Goal: Task Accomplishment & Management: Use online tool/utility

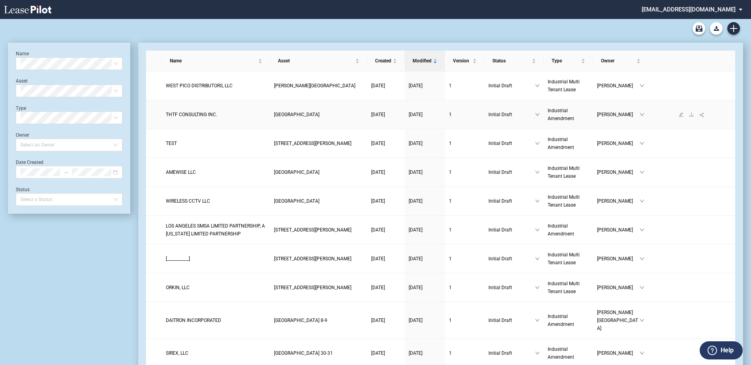
click at [190, 112] on span "THTF CONSULTING INC." at bounding box center [191, 115] width 51 height 6
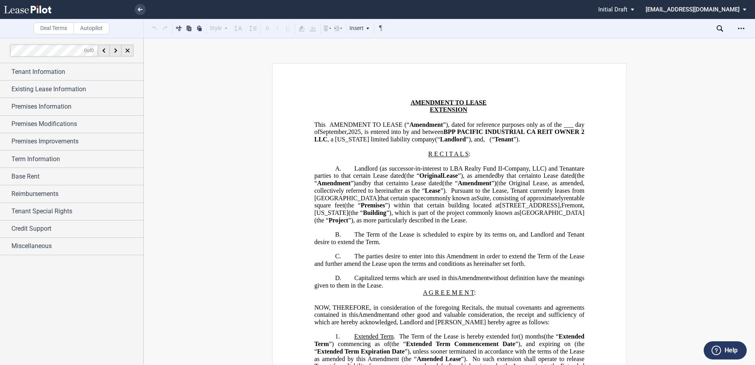
scroll to position [119, 0]
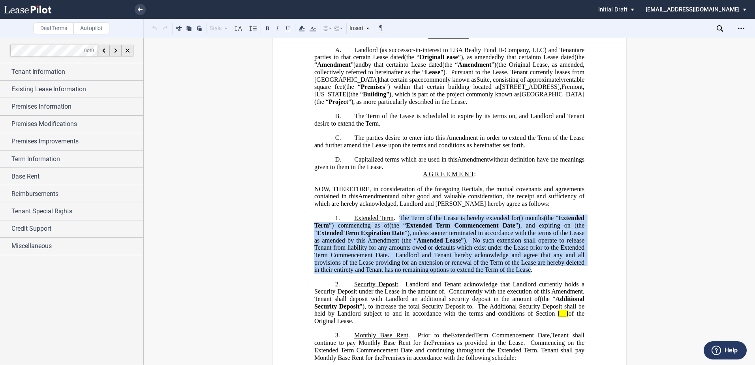
drag, startPoint x: 414, startPoint y: 292, endPoint x: 398, endPoint y: 233, distance: 60.6
click at [398, 233] on p "1. Extended Term . The Term of the Lease is hereby extended for ﻿ ﻿ ( ﻿ ﻿ ) mon…" at bounding box center [449, 243] width 270 height 59
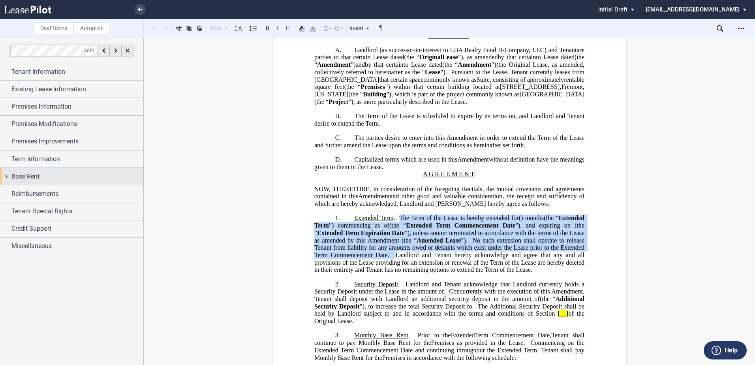
click at [52, 172] on div "Base Rent" at bounding box center [77, 176] width 132 height 9
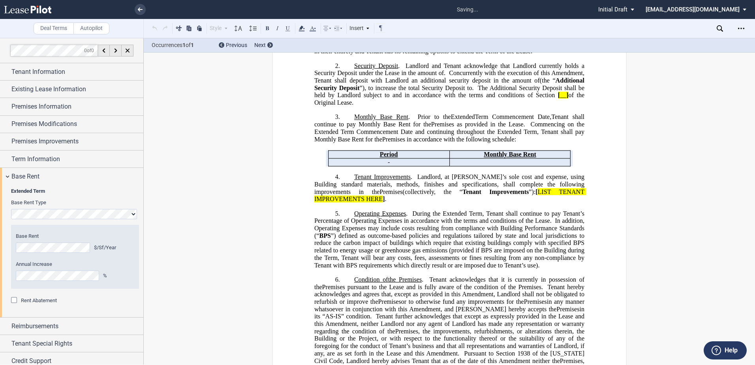
scroll to position [340, 0]
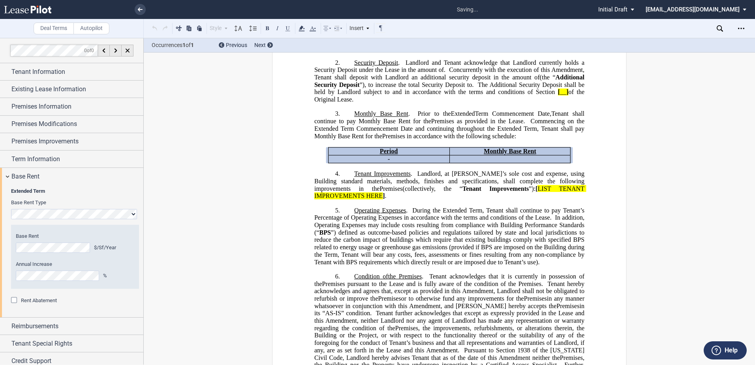
click at [22, 299] on span "Rent Abatement" at bounding box center [39, 300] width 36 height 6
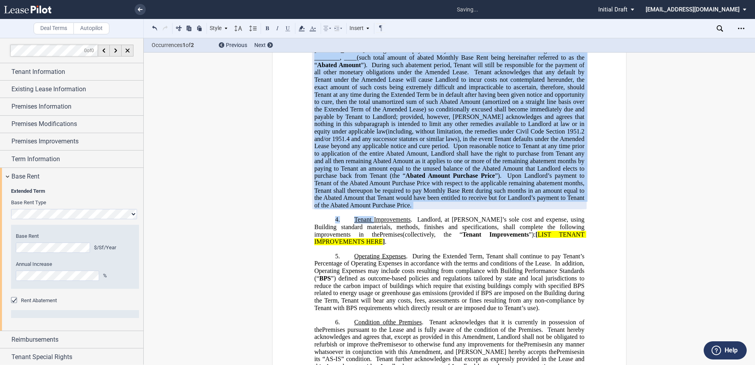
scroll to position [577, 0]
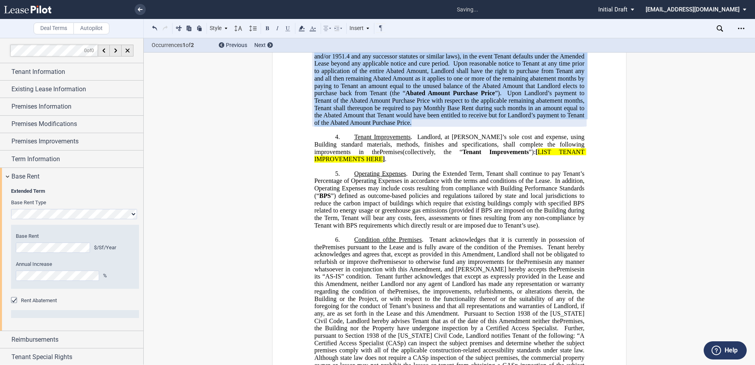
drag, startPoint x: 331, startPoint y: 213, endPoint x: 533, endPoint y: 137, distance: 215.0
click at [533, 127] on p "*Notwithstanding the foregoing, provided Tenant is not in default under the Ame…" at bounding box center [449, 37] width 270 height 177
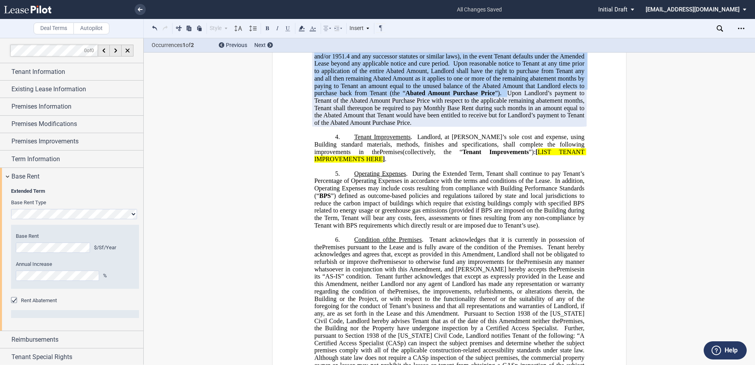
drag, startPoint x: 533, startPoint y: 137, endPoint x: 474, endPoint y: 115, distance: 62.9
copy p "*Loremipsumdolor sit ametconse, adipisci Elitse do eiu te incidid utlab etd Mag…"
click at [55, 146] on span "Premises Improvements" at bounding box center [44, 141] width 67 height 9
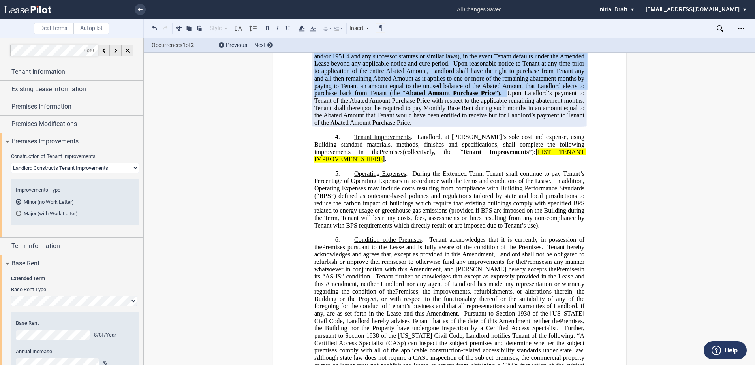
click at [43, 166] on select "Landlord Constructs Tenant Improvements Tenant Constructs Tenant Improvements "…" at bounding box center [75, 168] width 128 height 10
select select "tenant"
click at [11, 163] on select "Landlord Constructs Tenant Improvements Tenant Constructs Tenant Improvements "…" at bounding box center [75, 168] width 128 height 10
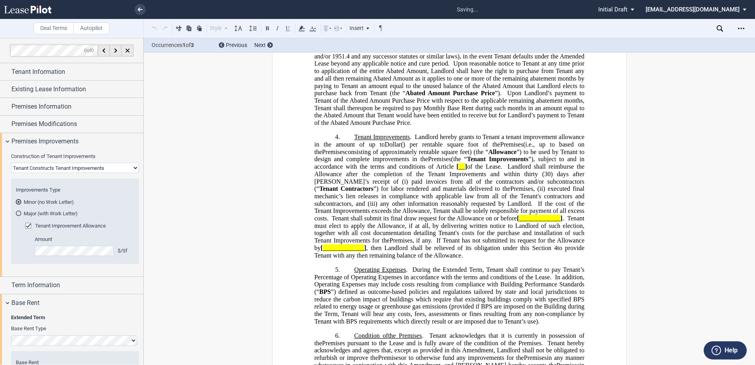
drag, startPoint x: 445, startPoint y: 271, endPoint x: 348, endPoint y: 152, distance: 153.6
click at [348, 152] on p "4. Tenant Improvements . Landlord hereby grants to Tenant a tenant improvement …" at bounding box center [449, 197] width 270 height 126
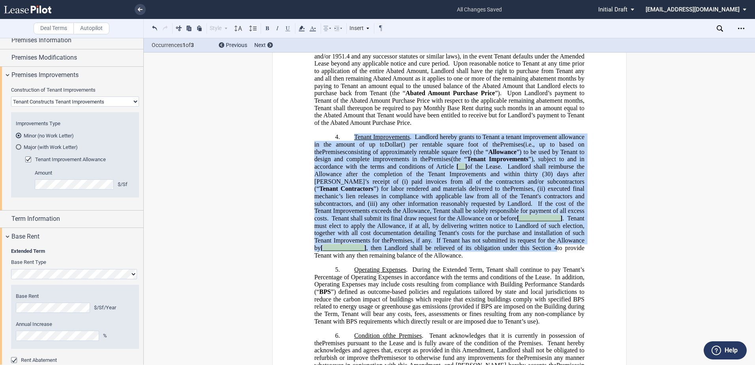
scroll to position [119, 0]
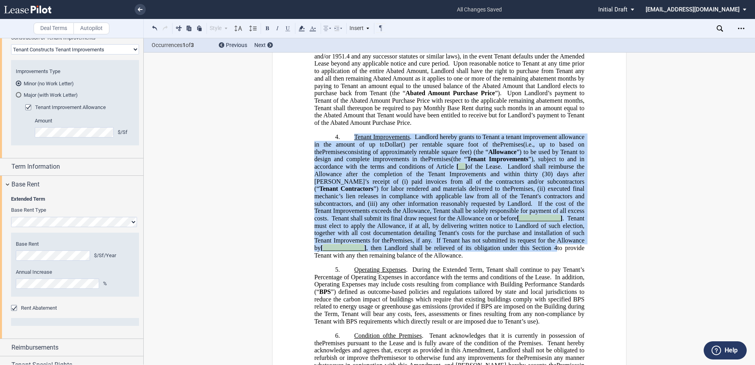
click at [38, 309] on span "Rent Abatement" at bounding box center [39, 308] width 36 height 6
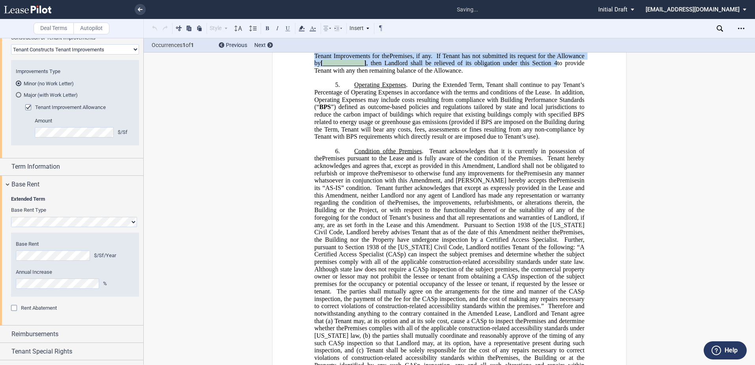
click at [38, 309] on span "Rent Abatement" at bounding box center [39, 308] width 36 height 6
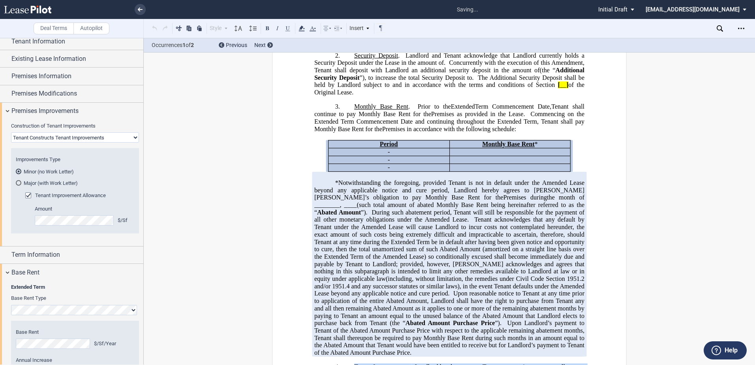
scroll to position [0, 0]
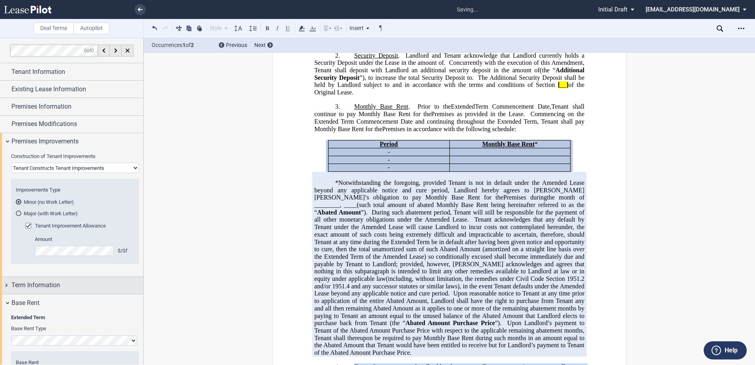
click at [61, 286] on div "Term Information" at bounding box center [77, 284] width 132 height 9
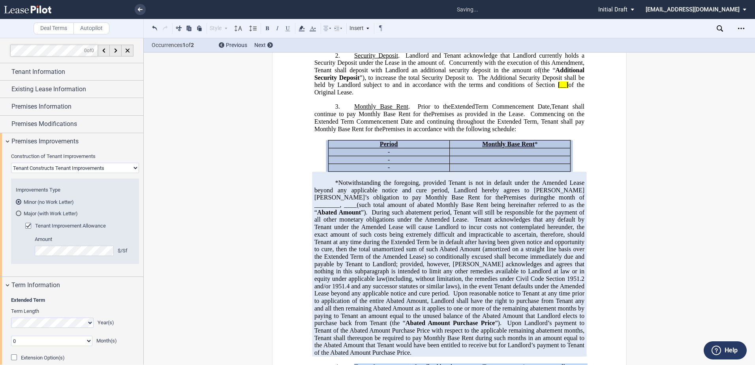
click at [34, 355] on span "Extension Option(s)" at bounding box center [43, 358] width 44 height 6
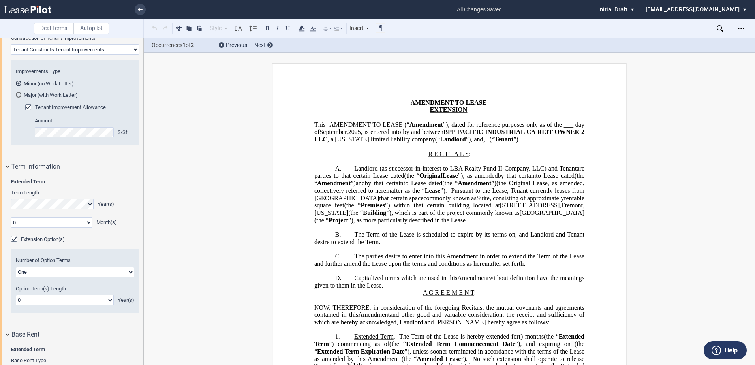
scroll to position [198, 0]
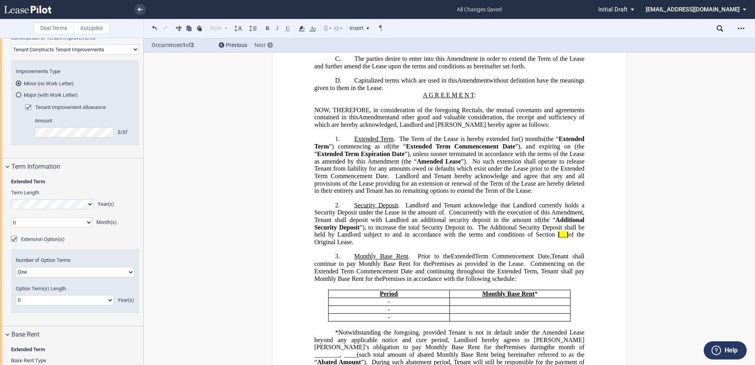
click at [268, 43] on div at bounding box center [270, 45] width 6 height 6
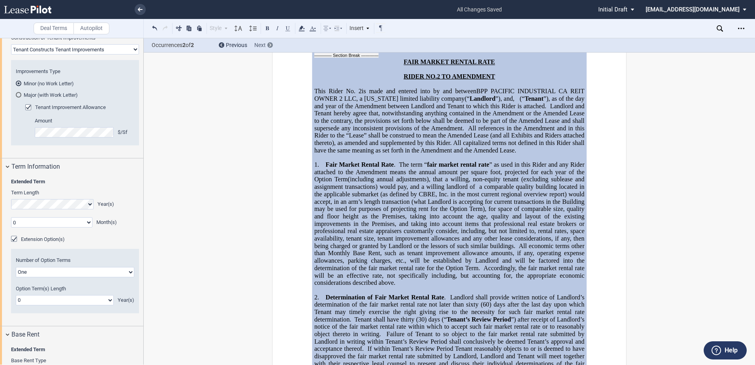
scroll to position [2030, 0]
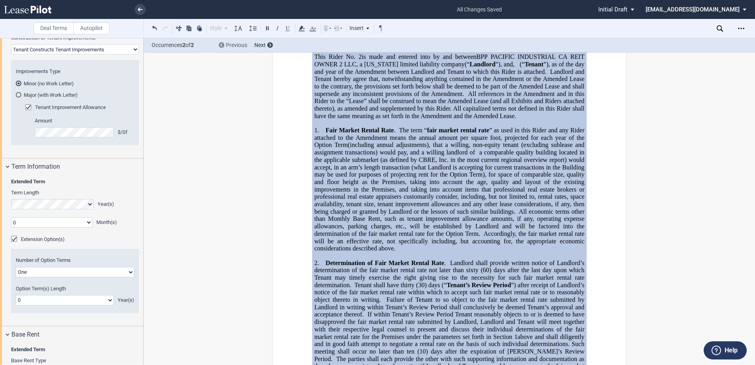
click at [233, 46] on span "Previous" at bounding box center [236, 45] width 21 height 6
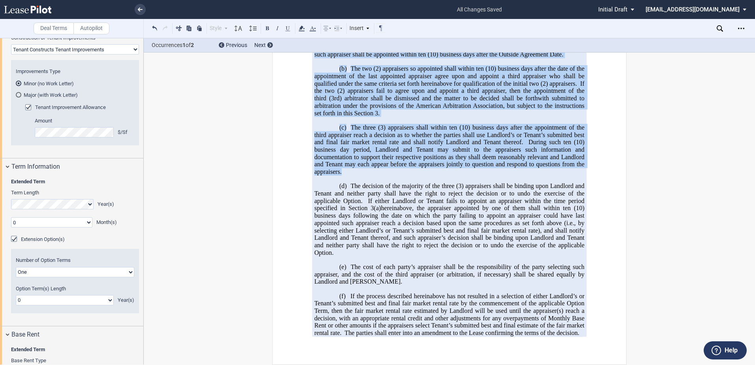
scroll to position [2503, 0]
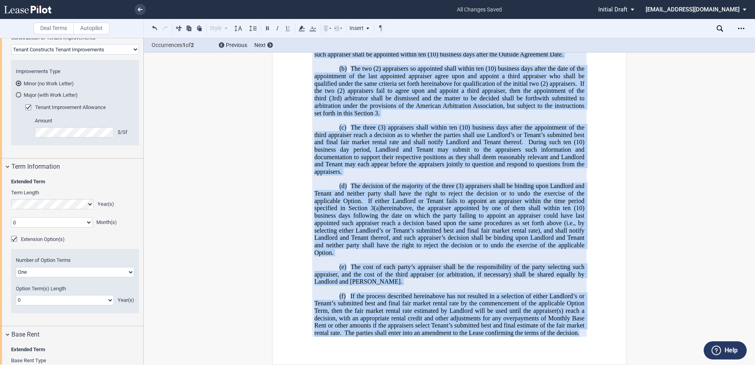
drag, startPoint x: 411, startPoint y: 84, endPoint x: 598, endPoint y: 334, distance: 312.5
